Goal: Information Seeking & Learning: Learn about a topic

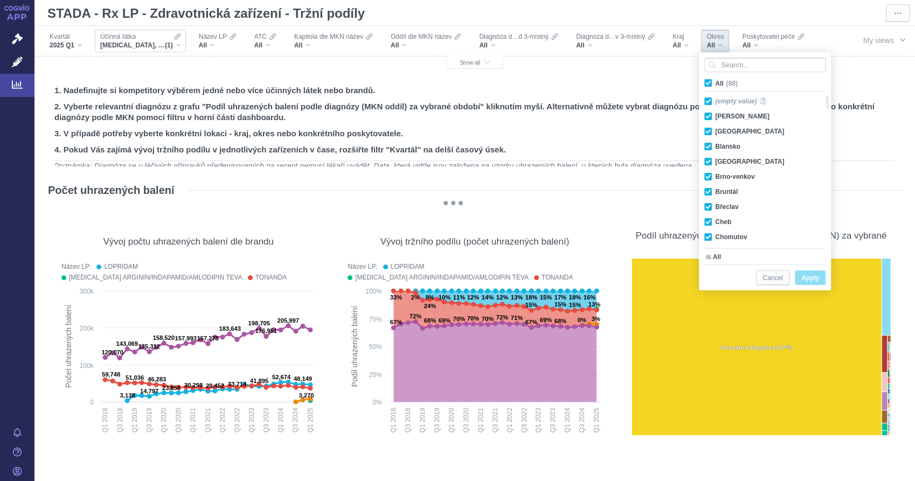
click at [180, 47] on div "[MEDICAL_DATA], AMLODIPIN A INDAPAMID (1)" at bounding box center [140, 45] width 80 height 9
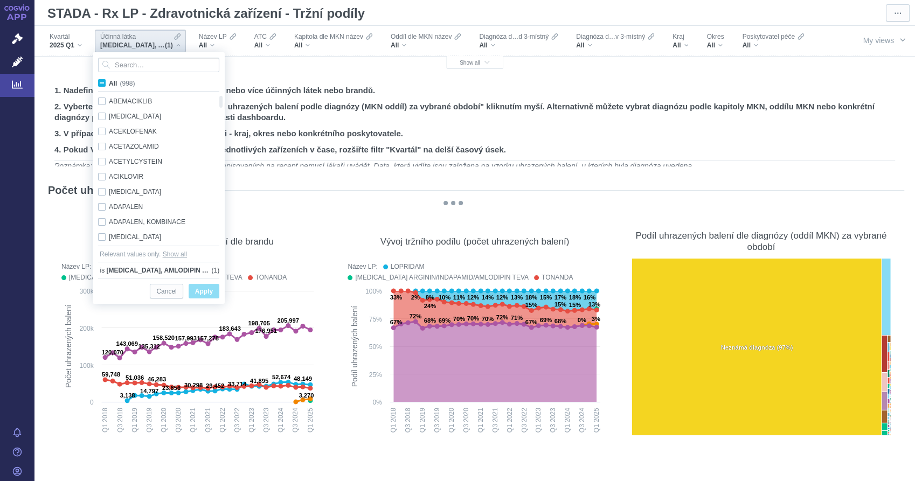
click at [109, 83] on span "All (998)" at bounding box center [122, 84] width 26 height 8
click at [109, 83] on input "All (998)" at bounding box center [112, 81] width 7 height 7
checkbox input "true"
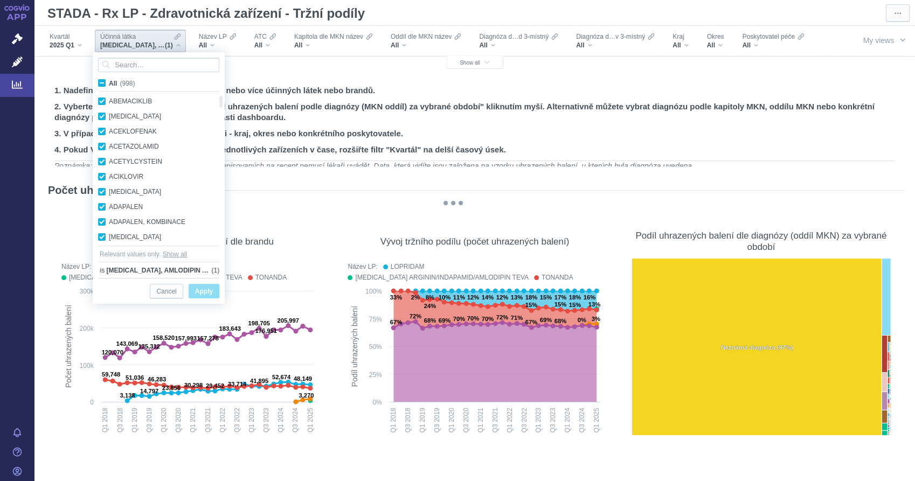
checkbox input "true"
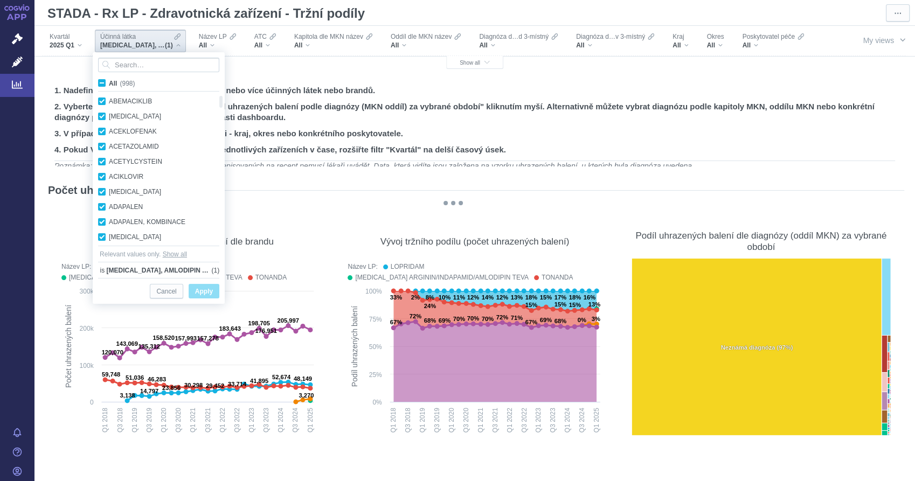
checkbox input "true"
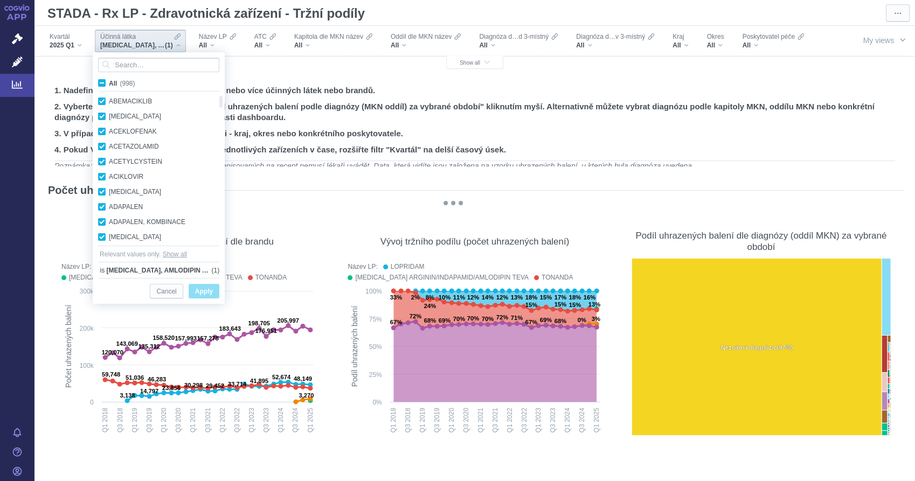
checkbox input "true"
click at [109, 83] on span "All (998)" at bounding box center [122, 84] width 26 height 8
click at [109, 83] on input "All (998)" at bounding box center [112, 81] width 7 height 7
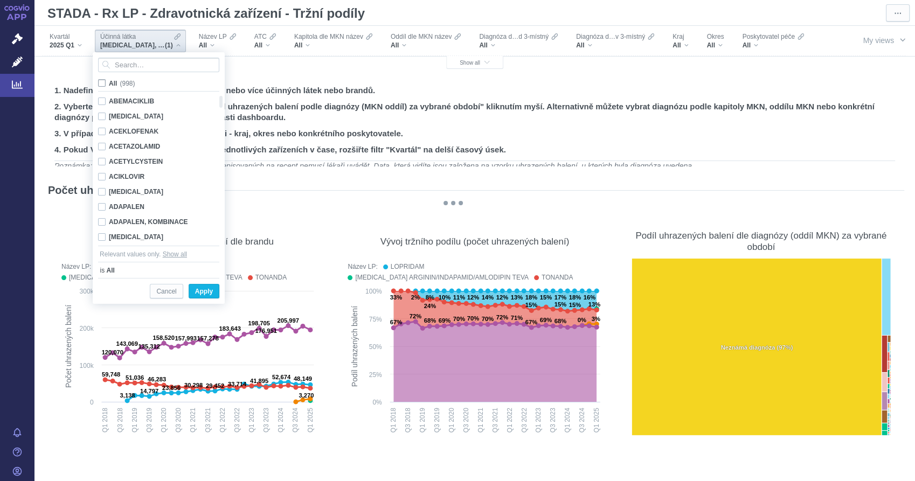
checkbox input "false"
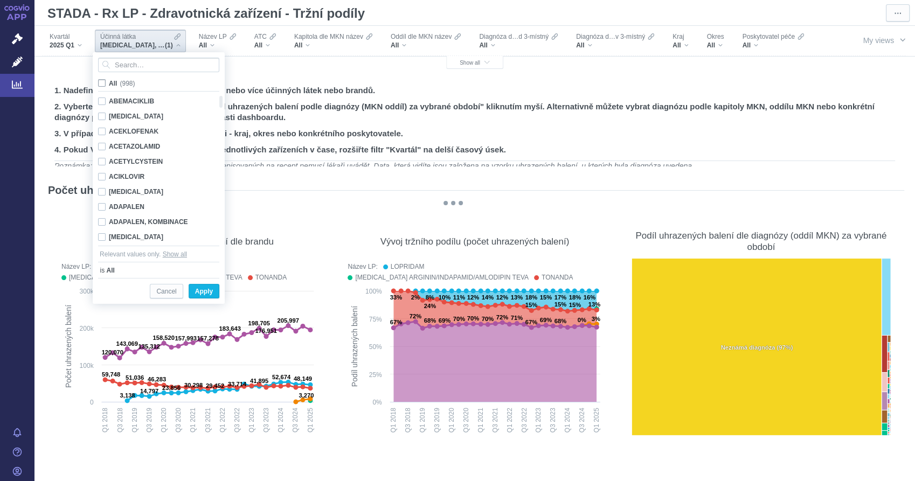
checkbox input "false"
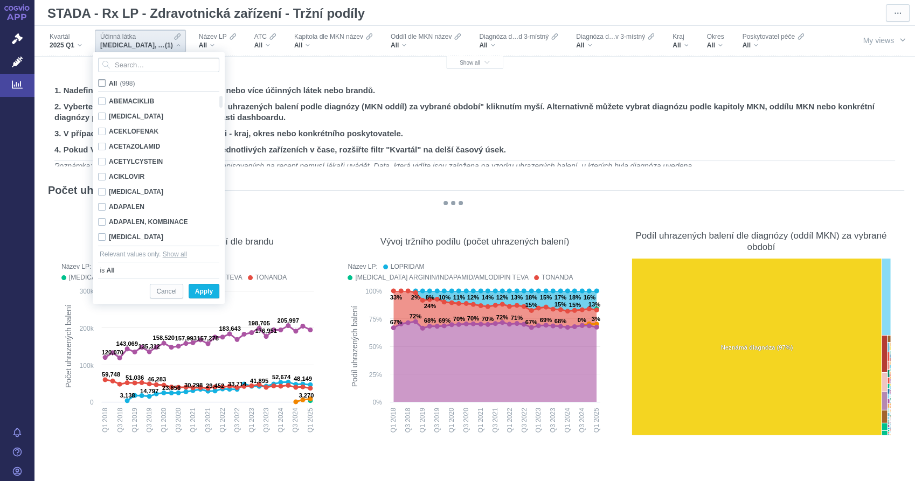
checkbox input "false"
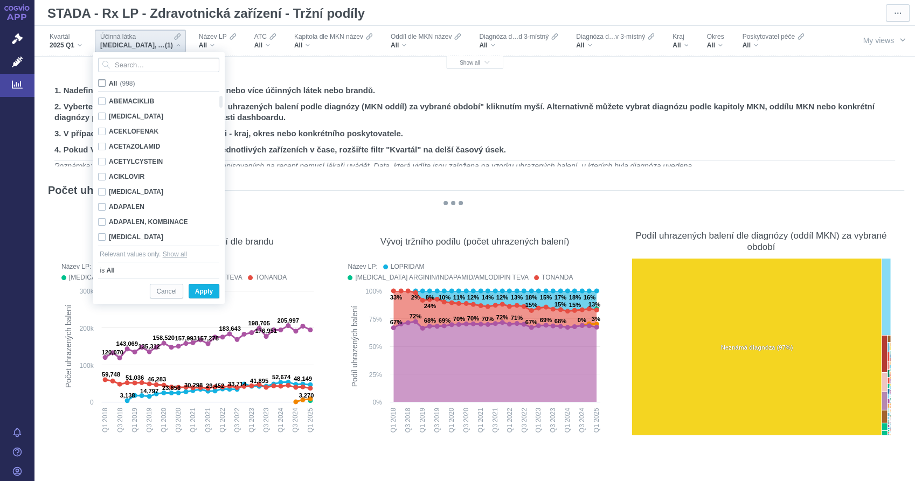
checkbox input "false"
click at [129, 67] on input "Search attribute values" at bounding box center [158, 65] width 121 height 15
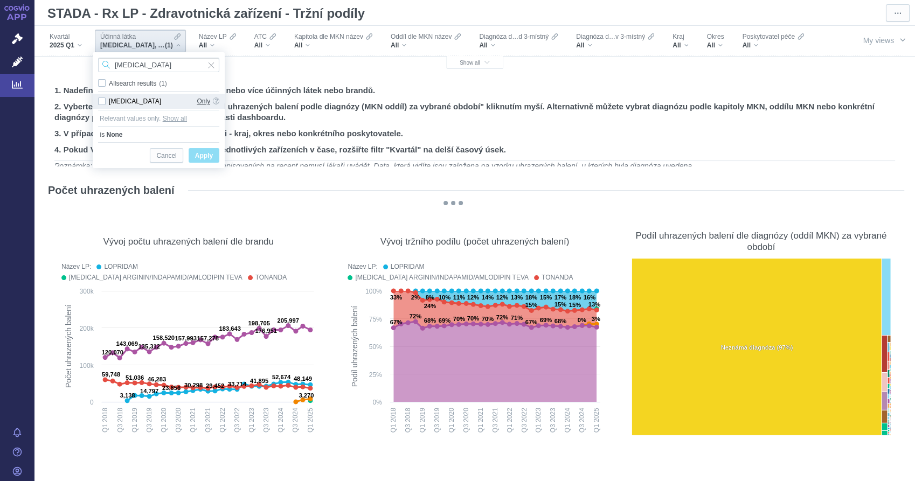
type input "[MEDICAL_DATA]"
click at [204, 99] on span "Only" at bounding box center [203, 101] width 13 height 15
checkbox input "true"
click at [200, 102] on span "Only" at bounding box center [203, 101] width 13 height 15
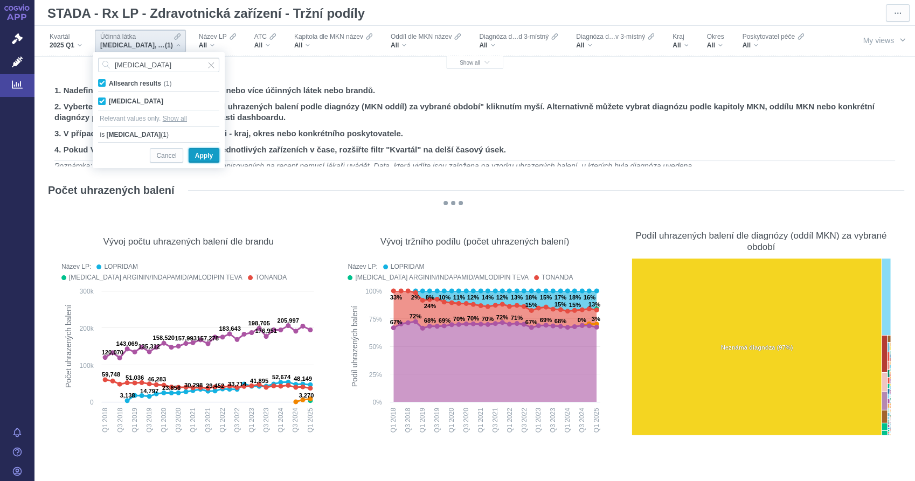
click at [203, 156] on span "Apply" at bounding box center [204, 155] width 18 height 13
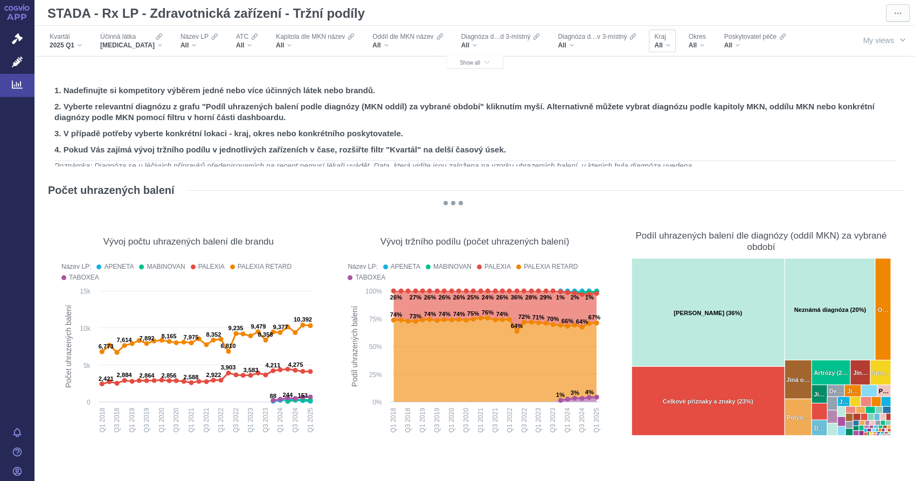
click at [658, 44] on div "All" at bounding box center [662, 45] width 16 height 9
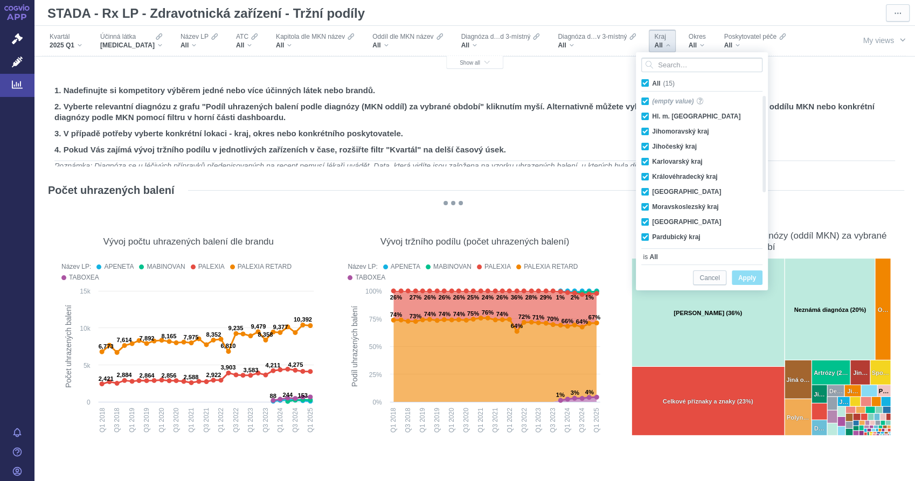
click at [652, 85] on span "All (15)" at bounding box center [663, 84] width 23 height 8
click at [652, 84] on span "All (15)" at bounding box center [663, 84] width 23 height 8
click at [652, 84] on input "All (15)" at bounding box center [655, 81] width 7 height 7
checkbox input "false"
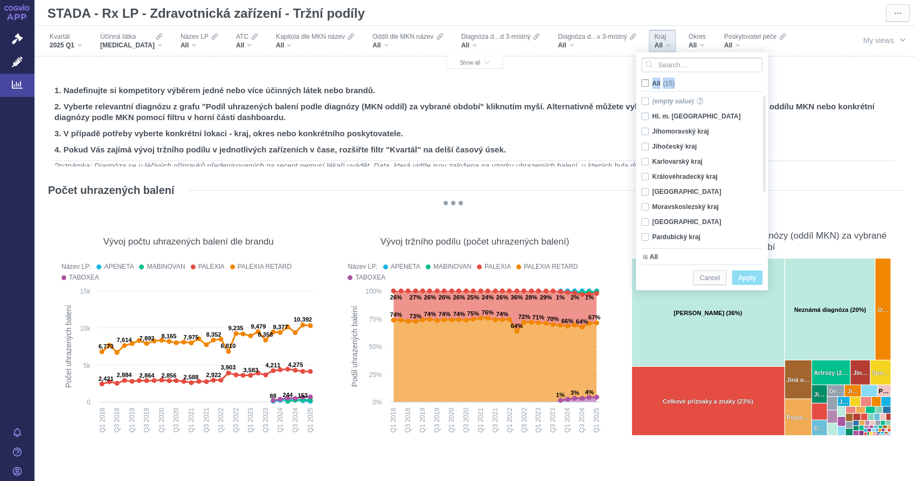
checkbox input "false"
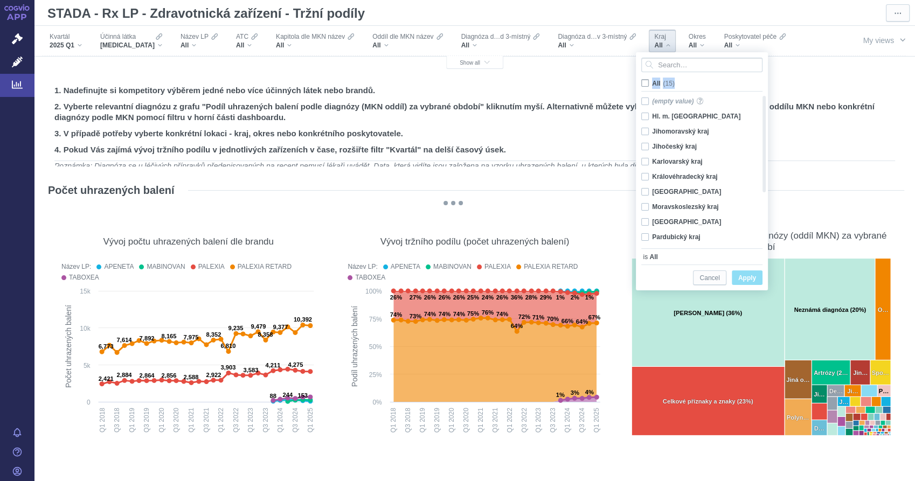
checkbox input "false"
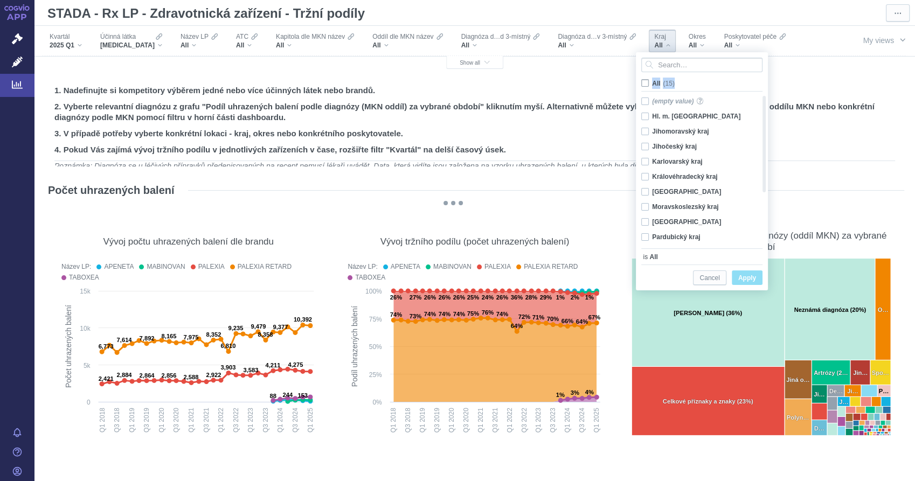
checkbox input "false"
click at [645, 236] on div "Pardubický kraj Only" at bounding box center [698, 236] width 124 height 15
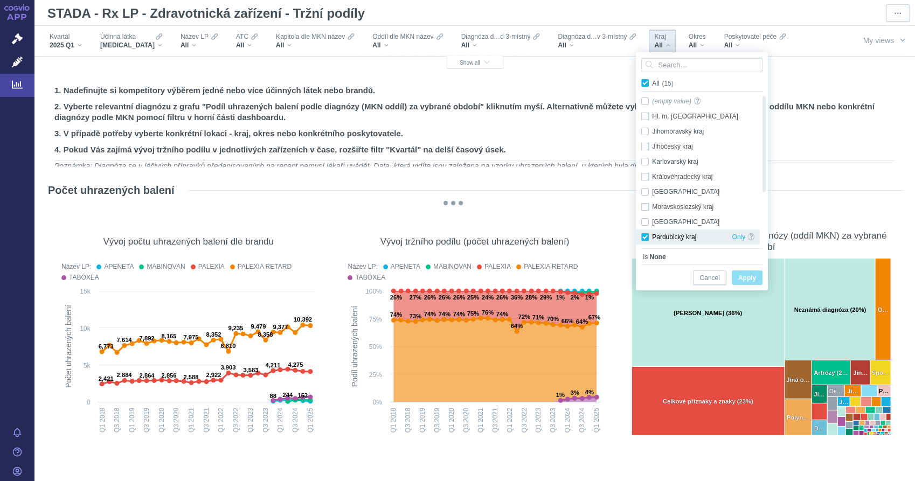
checkbox input "true"
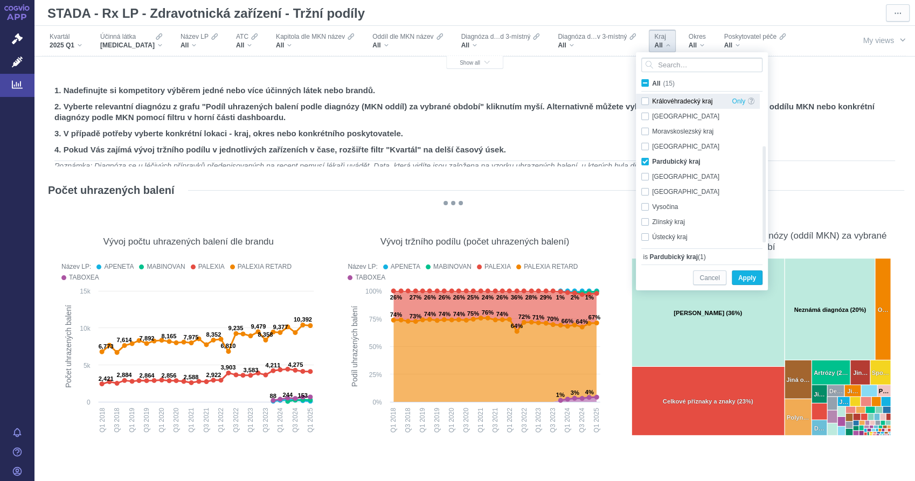
click at [645, 101] on div "Královéhradecký kraj Only" at bounding box center [698, 101] width 124 height 15
checkbox input "true"
click at [741, 280] on span "Apply" at bounding box center [747, 277] width 18 height 13
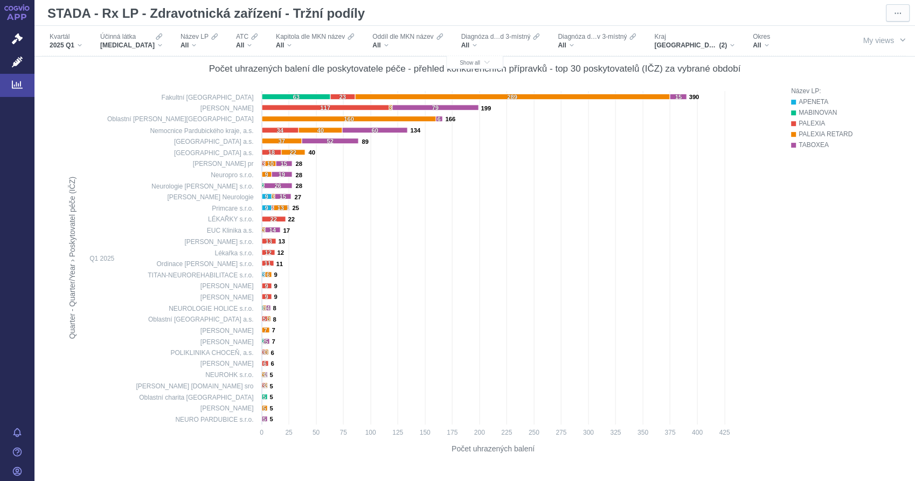
scroll to position [359, 0]
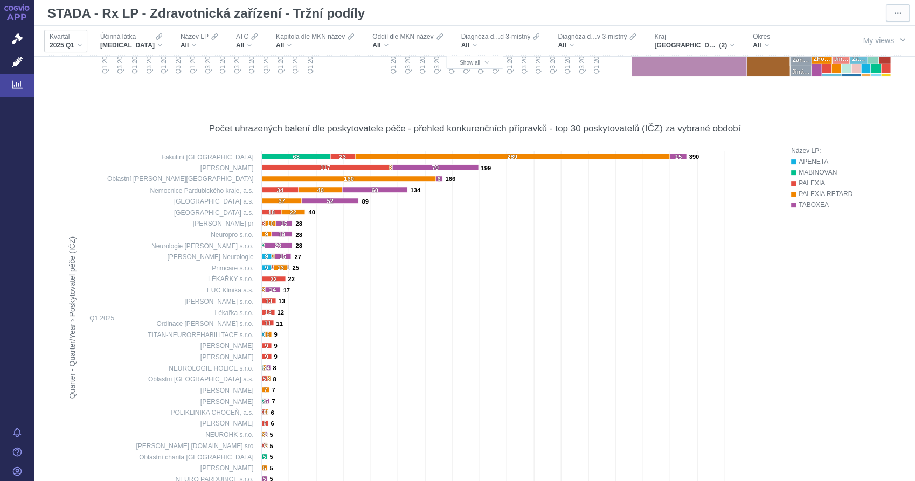
click at [76, 45] on div "2025 Q1" at bounding box center [66, 45] width 32 height 9
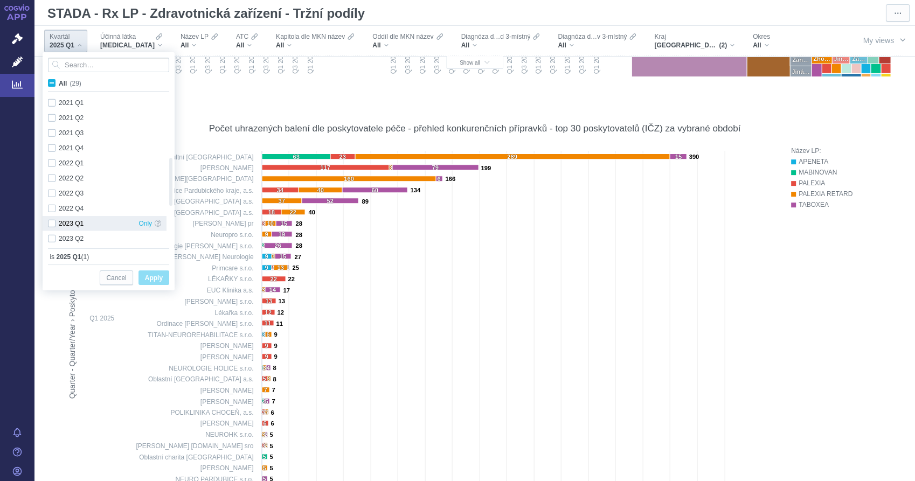
checkbox input "true"
click at [50, 206] on div "2023 Q4 Only" at bounding box center [105, 208] width 124 height 15
checkbox input "true"
click at [52, 131] on div "2023 Q2 Only" at bounding box center [105, 131] width 124 height 15
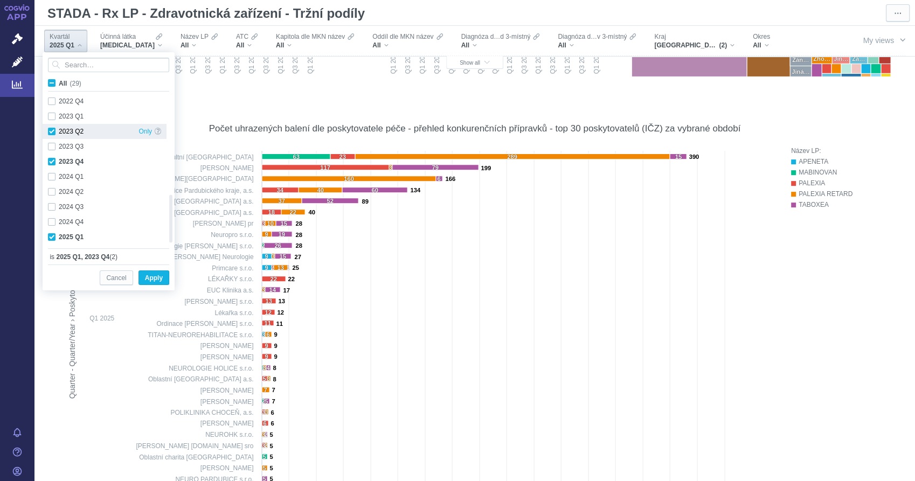
checkbox input "true"
click at [52, 163] on div "2023 Q4 Only" at bounding box center [105, 161] width 124 height 15
checkbox input "false"
click at [51, 235] on div "2025 Q1 Only" at bounding box center [105, 236] width 124 height 15
checkbox input "false"
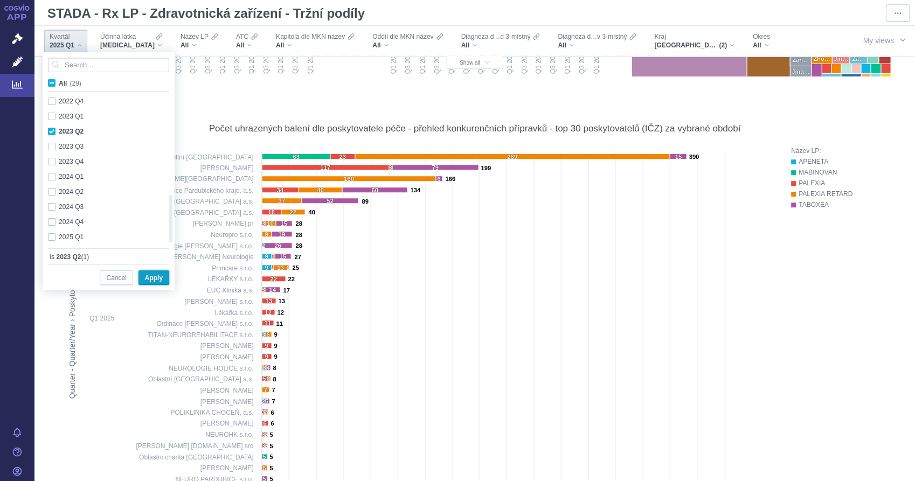
click at [158, 275] on span "Apply" at bounding box center [154, 277] width 18 height 13
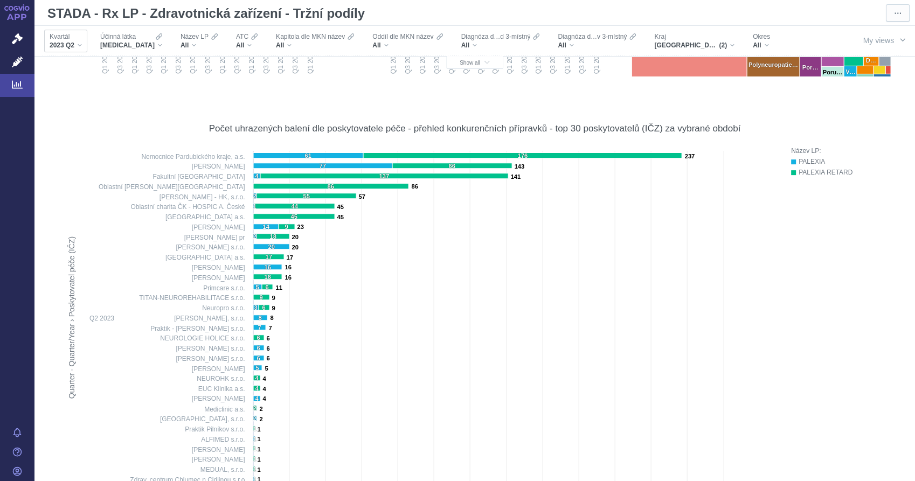
click at [84, 44] on div "Kvartál 2023 Q2" at bounding box center [65, 41] width 43 height 23
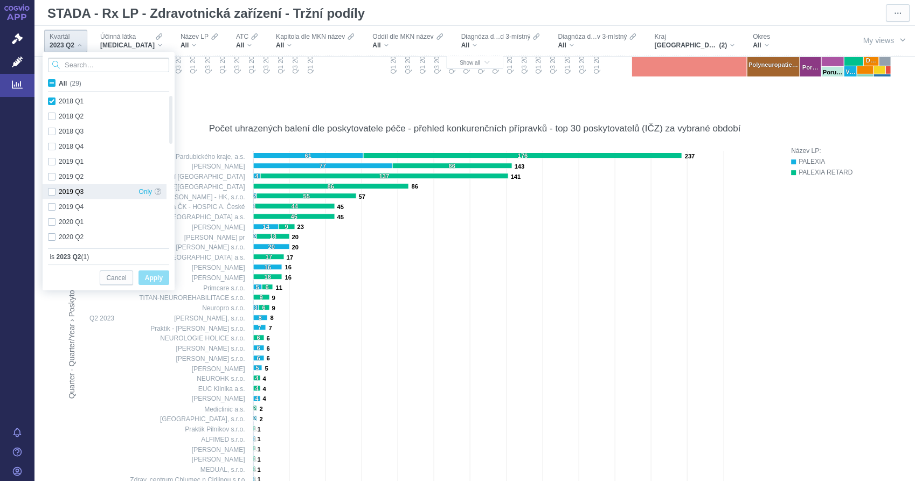
checkbox input "true"
click at [52, 131] on div "2023 Q2 Only" at bounding box center [105, 131] width 124 height 15
checkbox input "false"
click at [53, 174] on div "2024 Q1 Only" at bounding box center [105, 176] width 124 height 15
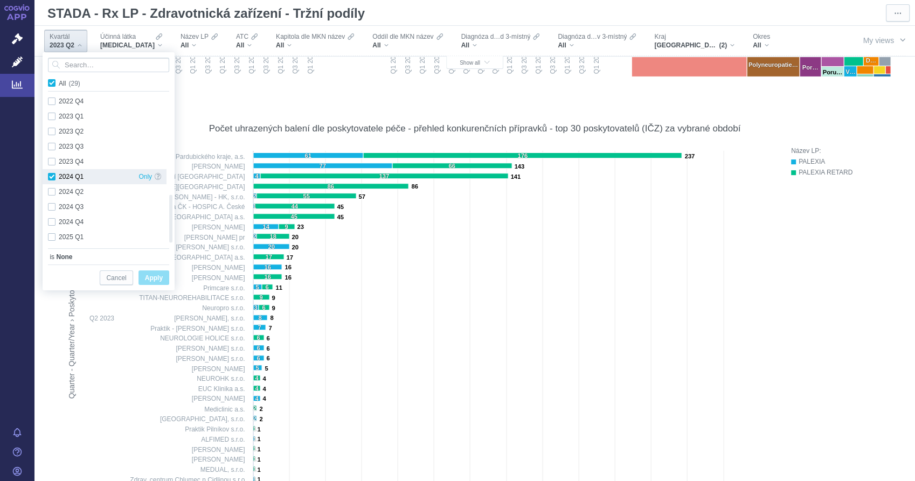
checkbox input "true"
click at [152, 281] on span "Apply" at bounding box center [154, 277] width 18 height 13
